Goal: Information Seeking & Learning: Learn about a topic

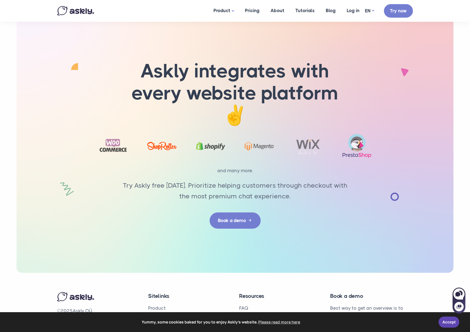
scroll to position [1684, 0]
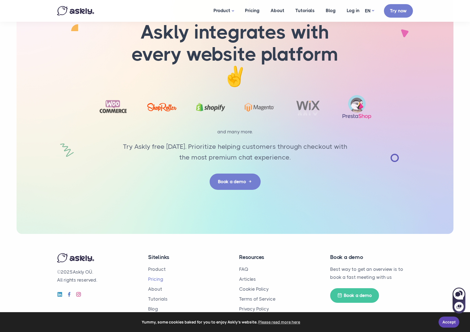
click at [153, 279] on link "Pricing" at bounding box center [155, 280] width 15 height 6
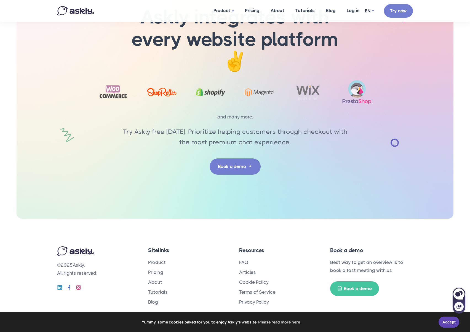
scroll to position [939, 0]
click at [157, 282] on link "About" at bounding box center [155, 282] width 14 height 6
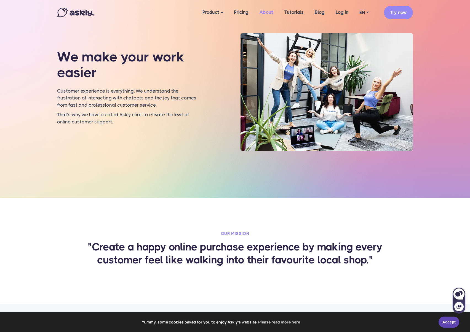
click at [271, 14] on link "About" at bounding box center [266, 12] width 25 height 21
click at [239, 15] on link "Pricing" at bounding box center [241, 12] width 26 height 21
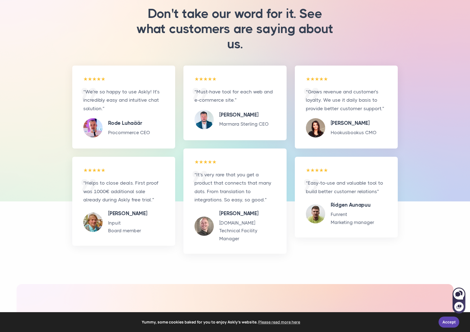
scroll to position [939, 0]
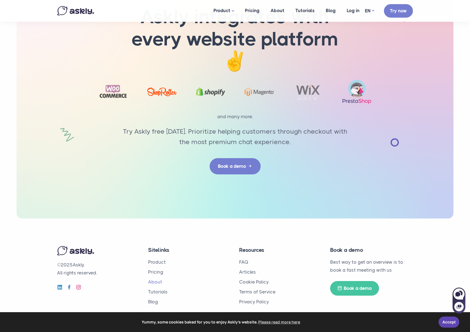
click at [156, 279] on link "About" at bounding box center [155, 282] width 14 height 6
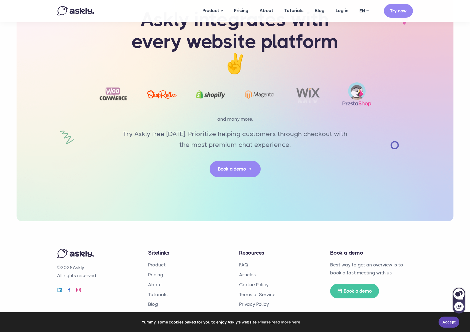
scroll to position [1216, 0]
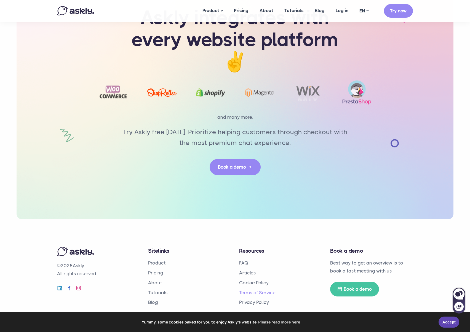
click at [255, 291] on link "Terms of Service" at bounding box center [257, 293] width 36 height 6
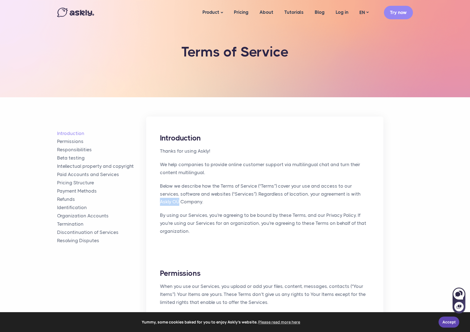
drag, startPoint x: 180, startPoint y: 203, endPoint x: 160, endPoint y: 201, distance: 19.9
click at [160, 201] on p "Below we describe how the Terms of Service (“Terms”) cover your use and access …" at bounding box center [265, 194] width 210 height 24
click at [274, 13] on link "About" at bounding box center [266, 12] width 25 height 21
